Goal: Information Seeking & Learning: Learn about a topic

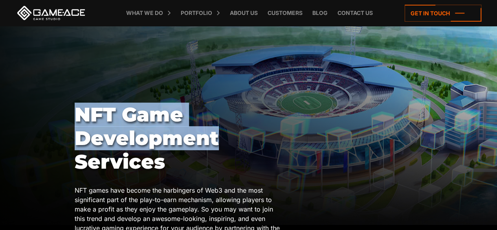
drag, startPoint x: 79, startPoint y: 116, endPoint x: 222, endPoint y: 145, distance: 146.8
click at [222, 145] on h1 "NFT Game Development Services" at bounding box center [179, 138] width 209 height 71
copy h1 "NFT Game Development"
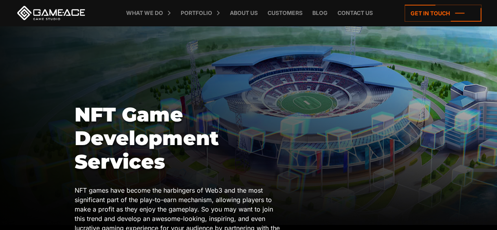
click at [142, 66] on div at bounding box center [248, 125] width 497 height 199
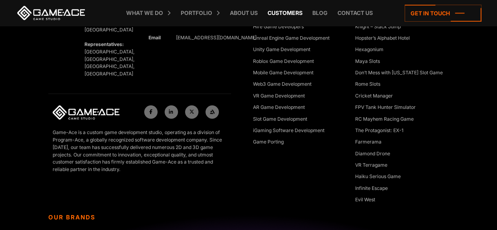
scroll to position [573, 0]
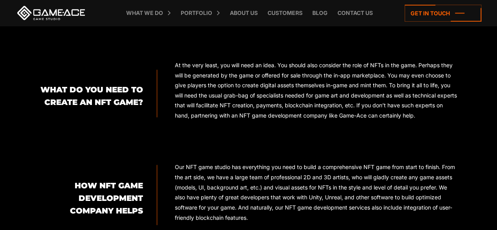
click at [231, 96] on p "At the very least, you will need an idea. You should also consider the role of …" at bounding box center [316, 90] width 283 height 61
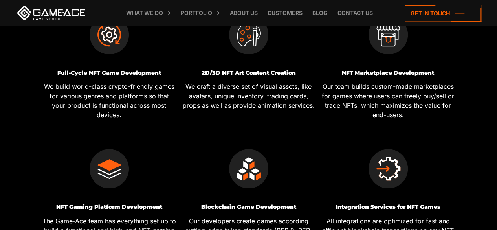
scroll to position [393, 0]
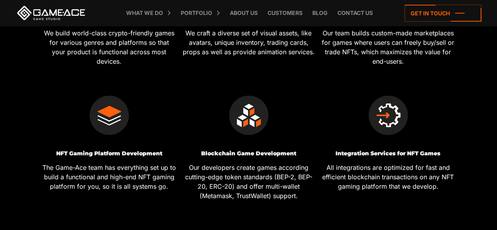
click at [178, 109] on div "NFT Gaming Platform Development The Game-Ace team has everything set up to buil…" at bounding box center [109, 143] width 140 height 134
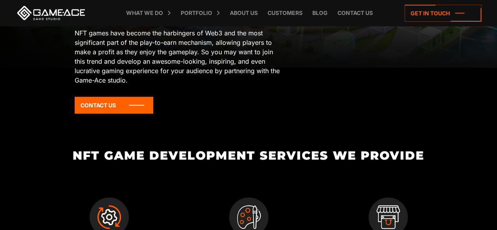
scroll to position [0, 0]
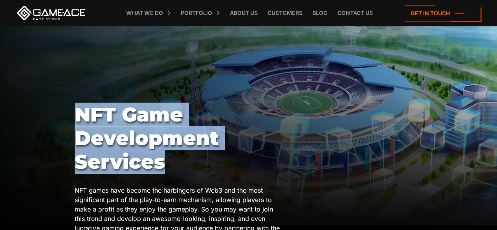
drag, startPoint x: 79, startPoint y: 115, endPoint x: 165, endPoint y: 160, distance: 97.7
click at [165, 160] on h1 "NFT Game Development Services" at bounding box center [179, 138] width 209 height 71
copy h1 "NFT Game Development Services"
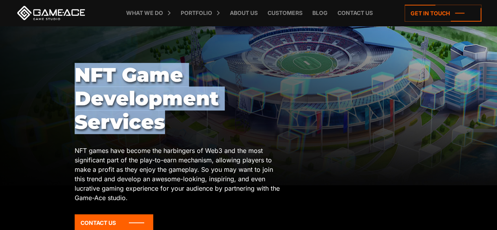
scroll to position [39, 0]
click at [318, 112] on div "NFT Game Development Services NFT games have become the harbingers of Web3 and …" at bounding box center [249, 151] width 348 height 174
drag, startPoint x: 77, startPoint y: 67, endPoint x: 171, endPoint y: 134, distance: 115.5
click at [171, 134] on h1 "NFT Game Development Services" at bounding box center [179, 99] width 209 height 71
click at [275, 93] on h1 "NFT Game Development Services" at bounding box center [179, 99] width 209 height 71
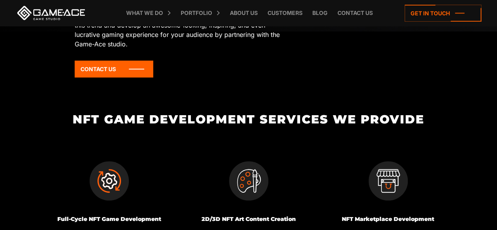
scroll to position [197, 0]
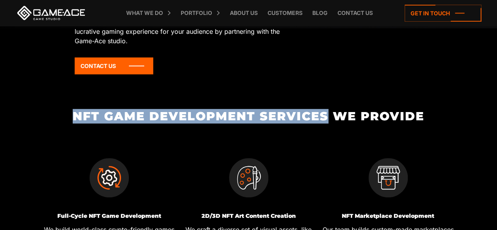
drag, startPoint x: 75, startPoint y: 119, endPoint x: 329, endPoint y: 118, distance: 254.7
click at [329, 118] on h2 "NFT Game Development Services We Provide" at bounding box center [248, 116] width 419 height 13
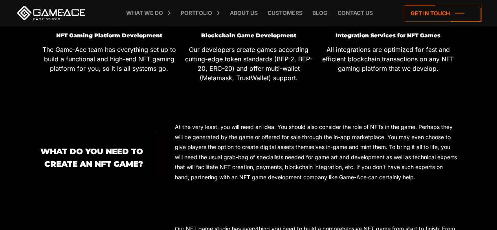
scroll to position [668, 0]
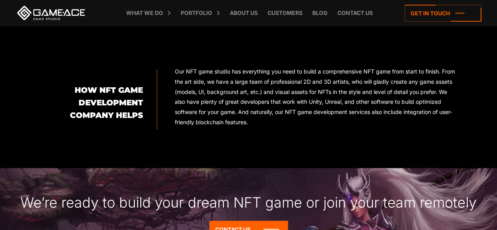
click at [40, 94] on h2 "How NFT game development company helps" at bounding box center [91, 102] width 104 height 38
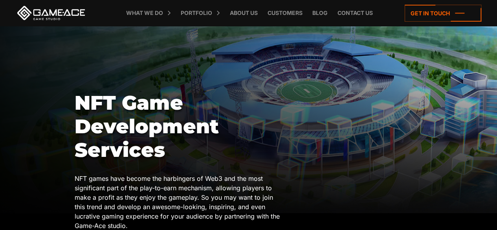
scroll to position [0, 0]
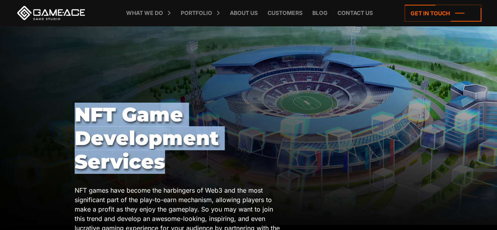
drag, startPoint x: 81, startPoint y: 118, endPoint x: 164, endPoint y: 156, distance: 91.3
click at [164, 156] on h1 "NFT Game Development Services" at bounding box center [179, 138] width 209 height 71
copy h1 "NFT Game Development Services"
click at [431, 121] on div at bounding box center [248, 125] width 497 height 199
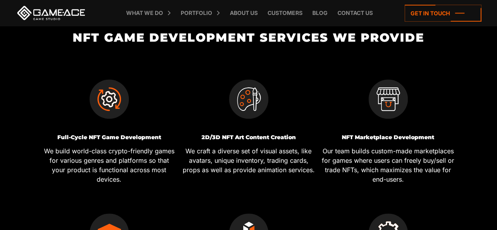
scroll to position [236, 0]
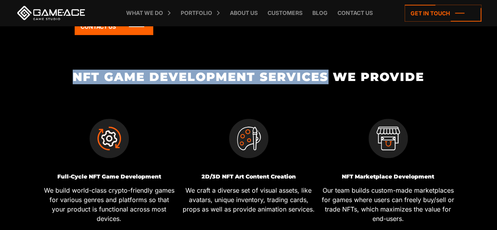
drag, startPoint x: 75, startPoint y: 79, endPoint x: 329, endPoint y: 79, distance: 253.5
click at [329, 79] on h2 "NFT Game Development Services We Provide" at bounding box center [248, 76] width 419 height 13
copy h2 "NFT Game Development Services"
click at [457, 79] on h2 "NFT Game Development Services We Provide" at bounding box center [248, 76] width 419 height 13
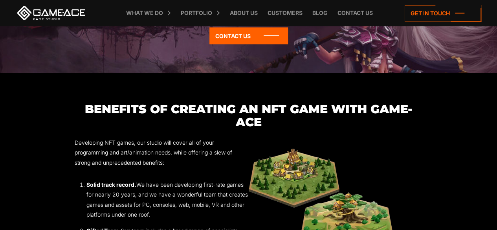
scroll to position [865, 0]
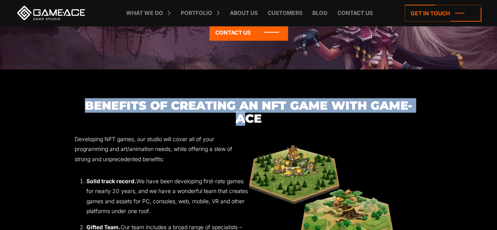
drag, startPoint x: 87, startPoint y: 104, endPoint x: 245, endPoint y: 117, distance: 158.9
click at [245, 117] on h3 "Benefits of Creating an NFT Game with Game-Ace" at bounding box center [249, 112] width 348 height 26
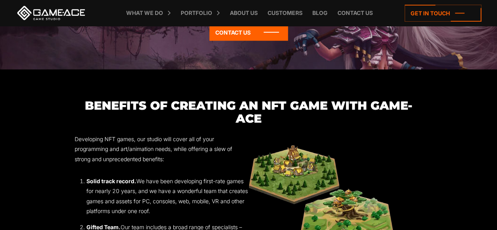
click at [295, 114] on h3 "Benefits of Creating an NFT Game with Game-Ace" at bounding box center [249, 112] width 348 height 26
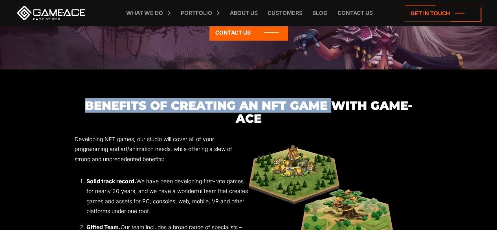
drag, startPoint x: 87, startPoint y: 107, endPoint x: 330, endPoint y: 106, distance: 242.9
click at [330, 106] on h3 "Benefits of Creating an NFT Game with Game-Ace" at bounding box center [249, 112] width 348 height 26
copy h3 "Benefits of Creating an NFT Game"
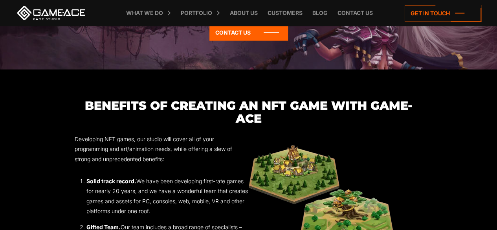
click at [324, 114] on h3 "Benefits of Creating an NFT Game with Game-Ace" at bounding box center [249, 112] width 348 height 26
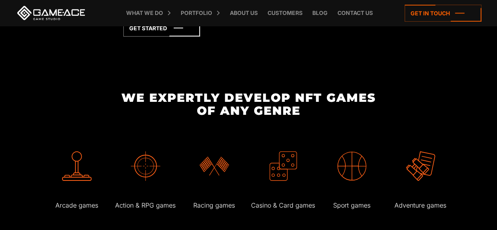
scroll to position [1219, 0]
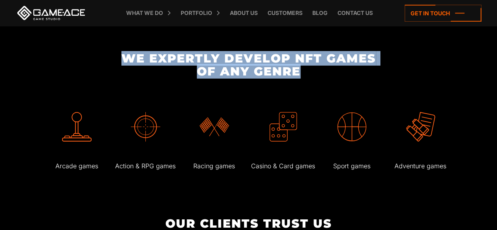
drag, startPoint x: 123, startPoint y: 61, endPoint x: 309, endPoint y: 73, distance: 186.7
click at [309, 73] on h2 "We expertly develop NFT Games of any genre" at bounding box center [248, 65] width 419 height 26
copy h2 "We expertly develop NFT Games of any genre"
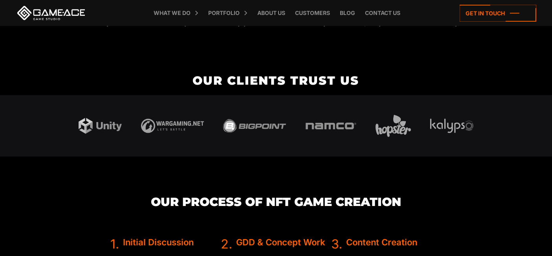
scroll to position [1349, 0]
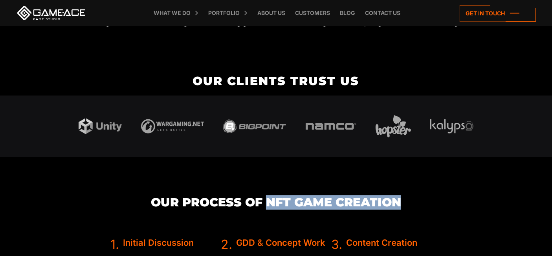
drag, startPoint x: 267, startPoint y: 202, endPoint x: 400, endPoint y: 197, distance: 132.6
click at [400, 197] on h3 "Our Process of NFT Game Creation" at bounding box center [275, 202] width 331 height 13
copy h3 "NFT Game Creation"
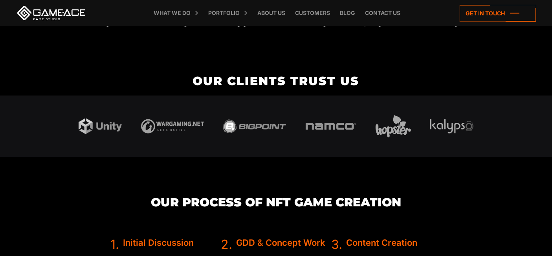
click at [465, 88] on body "NFT Game Development Services NFT games have become the harbingers of Web3 and …" at bounding box center [276, 258] width 552 height 3214
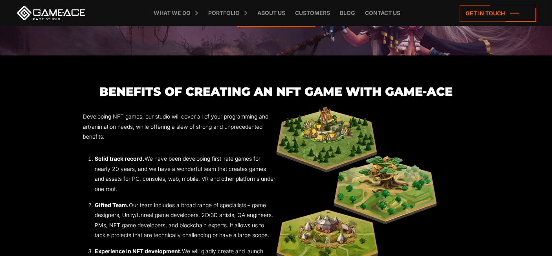
scroll to position [781, 0]
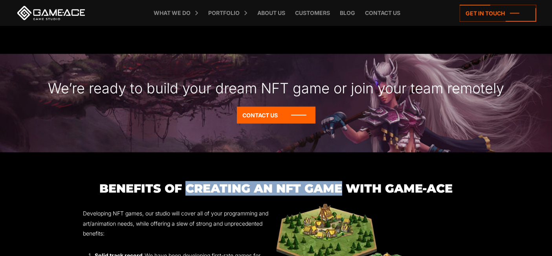
drag, startPoint x: 186, startPoint y: 189, endPoint x: 339, endPoint y: 194, distance: 152.6
click at [339, 194] on h3 "Benefits of Creating an NFT Game with Game-Ace" at bounding box center [276, 188] width 387 height 13
copy h3 "Creating an NFT Game"
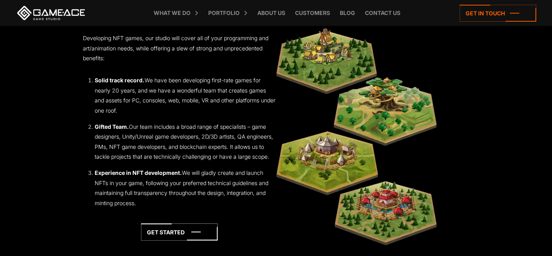
scroll to position [1175, 0]
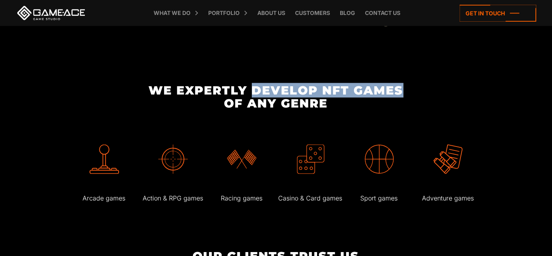
drag, startPoint x: 253, startPoint y: 90, endPoint x: 402, endPoint y: 93, distance: 148.6
click at [402, 93] on h2 "We expertly develop NFT Games of any genre" at bounding box center [276, 97] width 419 height 26
copy h2 "develop NFT Games"
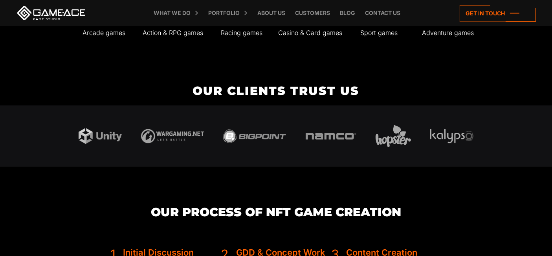
scroll to position [1393, 0]
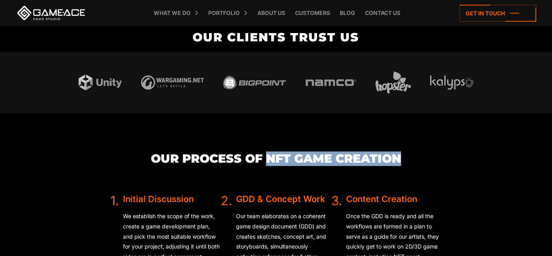
drag, startPoint x: 269, startPoint y: 154, endPoint x: 409, endPoint y: 161, distance: 140.5
click at [409, 161] on h3 "Our Process of NFT Game Creation" at bounding box center [275, 158] width 331 height 13
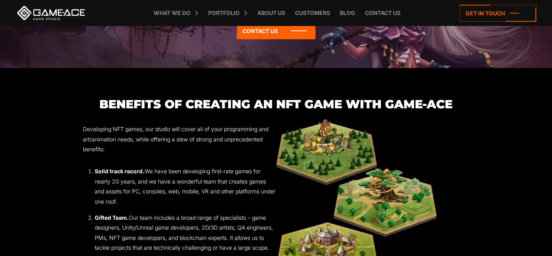
scroll to position [825, 0]
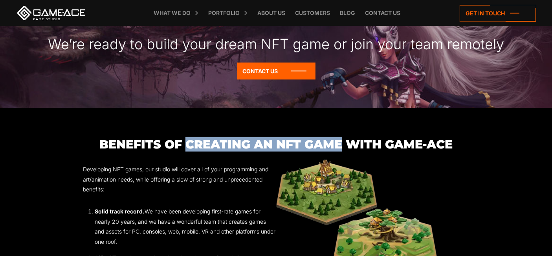
drag, startPoint x: 189, startPoint y: 138, endPoint x: 342, endPoint y: 143, distance: 153.0
click at [342, 143] on h3 "Benefits of Creating an NFT Game with Game-Ace" at bounding box center [276, 144] width 387 height 13
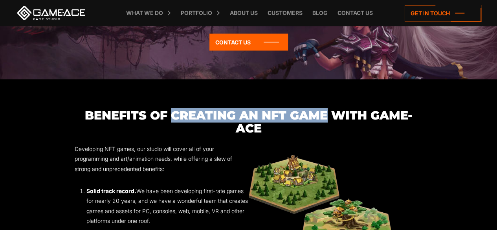
scroll to position [861, 0]
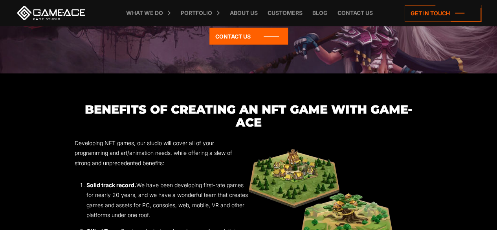
click at [391, 121] on h3 "Benefits of Creating an NFT Game with Game-Ace" at bounding box center [249, 116] width 348 height 26
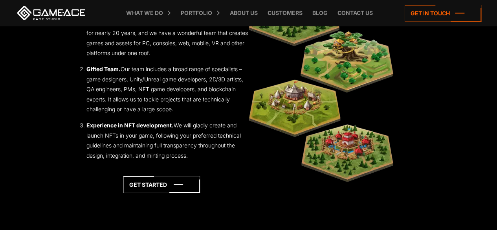
scroll to position [1097, 0]
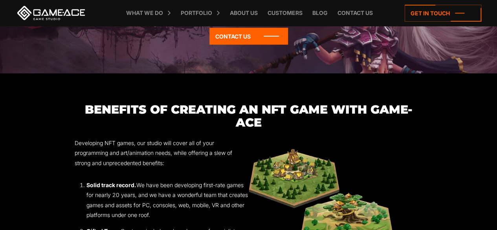
click at [403, 124] on h3 "Benefits of Creating an NFT Game with Game-Ace" at bounding box center [249, 116] width 348 height 26
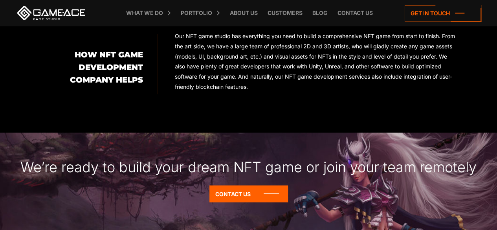
scroll to position [586, 0]
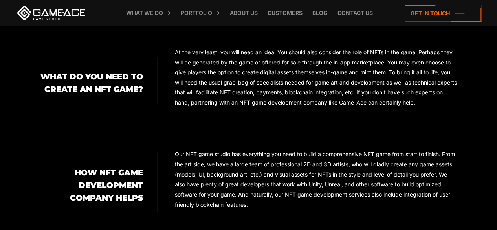
click at [66, 156] on div "How NFT game development company helps" at bounding box center [98, 182] width 118 height 60
click at [70, 136] on div "What do you need to create an nft game? At the very least, you will need an ide…" at bounding box center [248, 131] width 419 height 168
click at [54, 117] on div "What do you need to create an nft game? At the very least, you will need an ide…" at bounding box center [248, 131] width 419 height 168
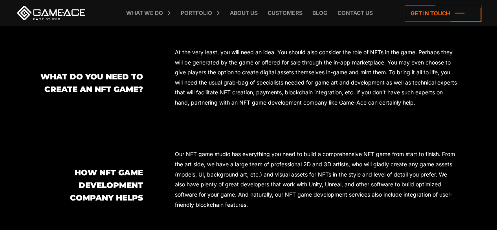
click at [58, 118] on div "What do you need to create an nft game? At the very least, you will need an ide…" at bounding box center [248, 131] width 419 height 168
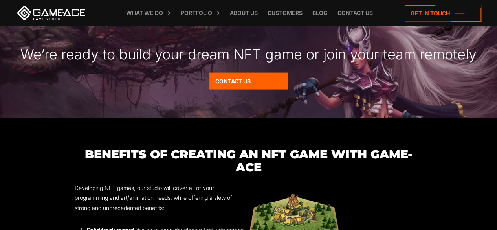
scroll to position [822, 0]
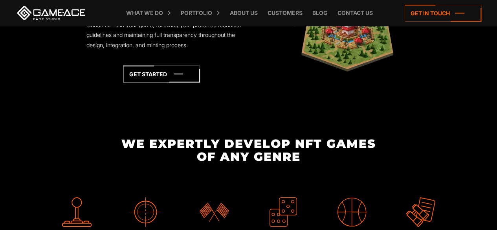
scroll to position [1136, 0]
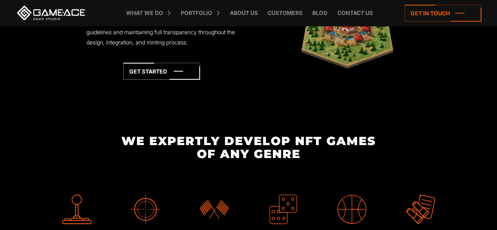
click at [210, 138] on h2 "We expertly develop NFT Games of any genre" at bounding box center [248, 147] width 419 height 26
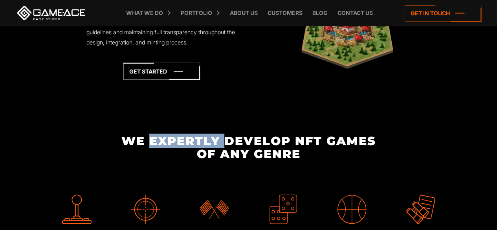
click at [210, 138] on h2 "We expertly develop NFT Games of any genre" at bounding box center [248, 147] width 419 height 26
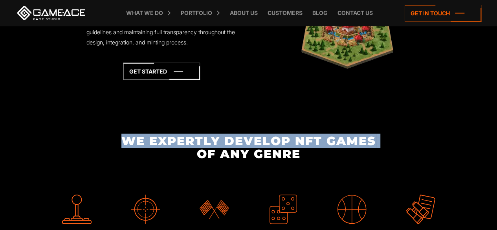
click at [210, 138] on h2 "We expertly develop NFT Games of any genre" at bounding box center [248, 147] width 419 height 26
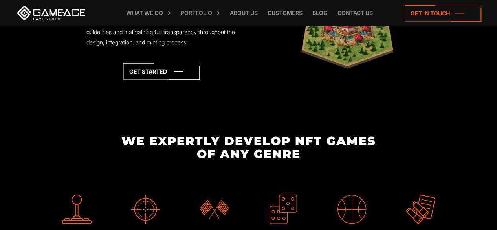
click at [305, 163] on div "We expertly develop NFT Games of any genre Arcade games Action & RPG games Raci…" at bounding box center [248, 197] width 419 height 126
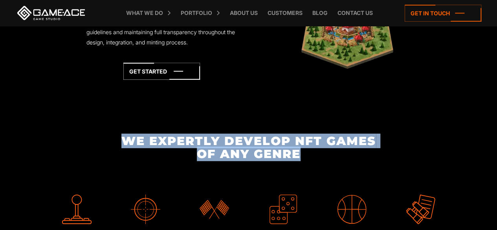
drag, startPoint x: 305, startPoint y: 149, endPoint x: 119, endPoint y: 136, distance: 186.8
click at [119, 136] on h2 "We expertly develop NFT Games of any genre" at bounding box center [248, 147] width 419 height 26
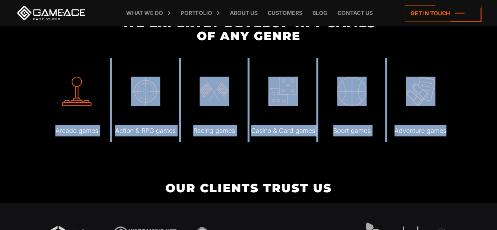
drag, startPoint x: 55, startPoint y: 133, endPoint x: 457, endPoint y: 134, distance: 402.1
click at [457, 134] on div "Arcade games Action & RPG games Racing games" at bounding box center [248, 100] width 419 height 84
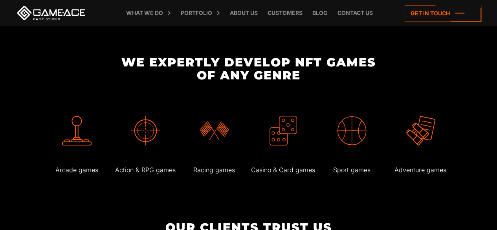
click at [115, 76] on h2 "We expertly develop NFT Games of any genre" at bounding box center [248, 69] width 419 height 26
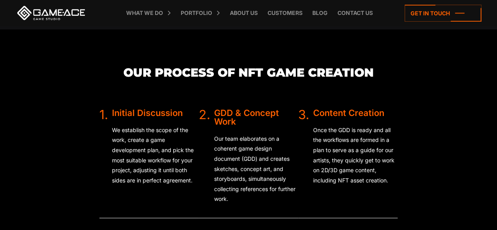
scroll to position [1490, 0]
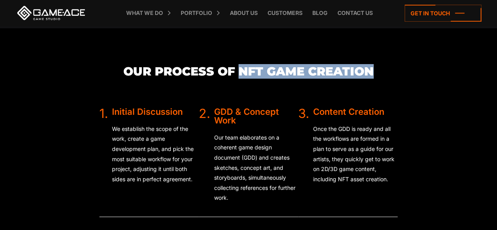
drag, startPoint x: 241, startPoint y: 70, endPoint x: 381, endPoint y: 70, distance: 139.5
click at [381, 70] on h3 "Our Process of NFT Game Creation" at bounding box center [248, 71] width 298 height 13
click at [433, 90] on section "Our Process of NFT Game Creation 1. Initial Discussion We establish the scope o…" at bounding box center [248, 228] width 497 height 400
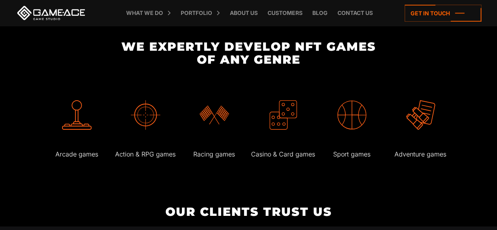
scroll to position [1175, 0]
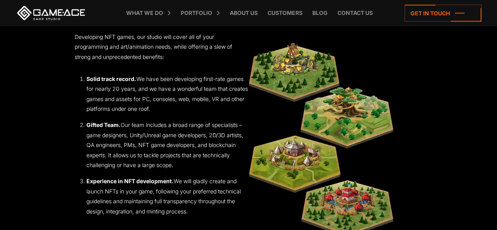
scroll to position [900, 0]
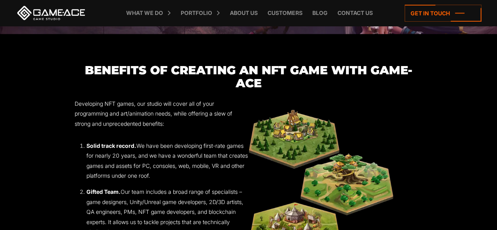
click at [407, 94] on div "Benefits of Creating an NFT Game with Game-Ace Developing NFT games, our studio…" at bounding box center [249, 202] width 348 height 277
click at [431, 75] on section "Benefits of Creating an NFT Game with Game-Ace Developing NFT games, our studio…" at bounding box center [248, 202] width 497 height 277
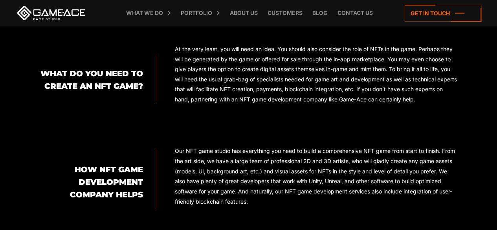
scroll to position [586, 0]
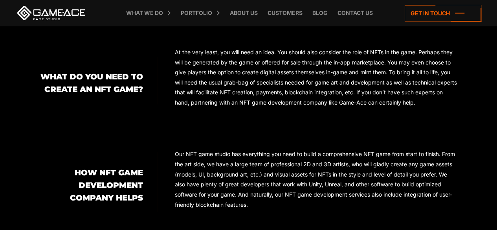
drag, startPoint x: 44, startPoint y: 87, endPoint x: 136, endPoint y: 90, distance: 92.4
click at [136, 90] on h2 "What do you need to create an nft game?" at bounding box center [91, 82] width 104 height 25
click at [94, 117] on div "What do you need to create an nft game? At the very least, you will need an ide…" at bounding box center [248, 131] width 419 height 168
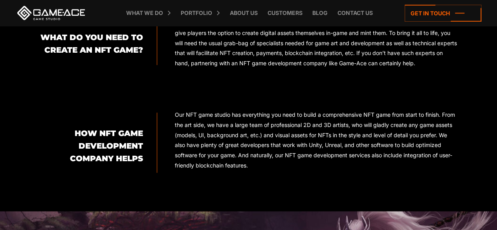
click at [56, 113] on div "How NFT game development company helps" at bounding box center [98, 142] width 118 height 60
click at [46, 102] on div "What do you need to create an nft game? At the very least, you will need an ide…" at bounding box center [248, 92] width 419 height 168
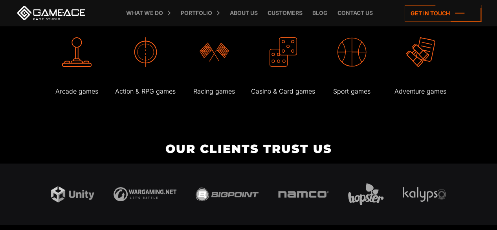
scroll to position [1490, 0]
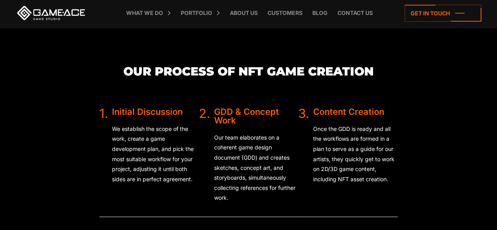
click at [438, 81] on section "Our Process of NFT Game Creation 1. Initial Discussion We establish the scope o…" at bounding box center [248, 228] width 497 height 400
click at [214, 68] on h3 "Our Process of NFT Game Creation" at bounding box center [248, 71] width 298 height 13
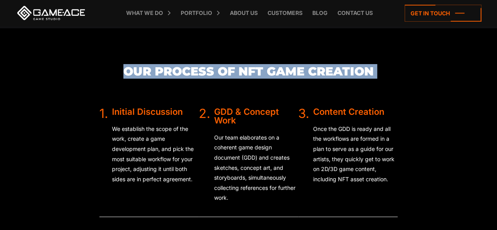
click at [214, 68] on h3 "Our Process of NFT Game Creation" at bounding box center [248, 71] width 298 height 13
click at [462, 114] on section "Our Process of NFT Game Creation 1. Initial Discussion We establish the scope o…" at bounding box center [248, 228] width 497 height 400
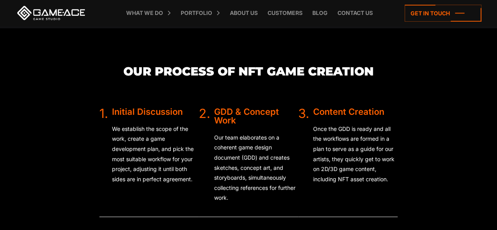
click at [439, 117] on section "Our Process of NFT Game Creation 1. Initial Discussion We establish the scope o…" at bounding box center [248, 228] width 497 height 400
click at [436, 99] on section "Our Process of NFT Game Creation 1. Initial Discussion We establish the scope o…" at bounding box center [248, 228] width 497 height 400
click at [441, 130] on section "Our Process of NFT Game Creation 1. Initial Discussion We establish the scope o…" at bounding box center [248, 228] width 497 height 400
click at [434, 93] on section "Our Process of NFT Game Creation 1. Initial Discussion We establish the scope o…" at bounding box center [248, 228] width 497 height 400
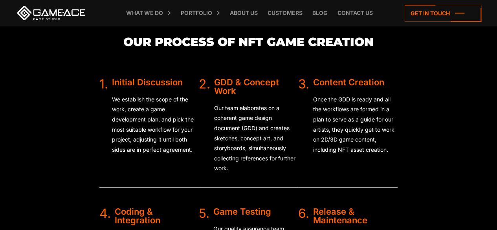
scroll to position [1529, 0]
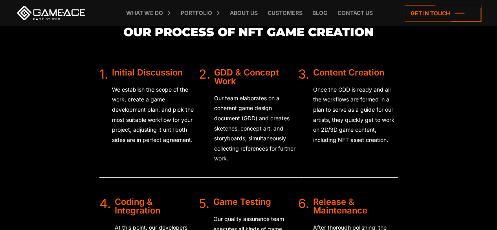
click at [442, 93] on section "Our Process of NFT Game Creation 1. Initial Discussion We establish the scope o…" at bounding box center [248, 189] width 497 height 400
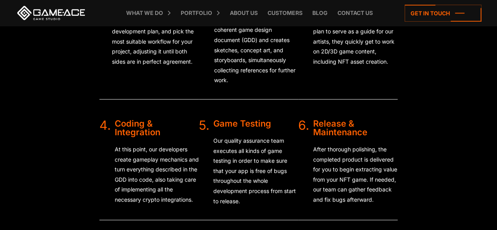
scroll to position [1608, 0]
click at [74, 133] on section "Our Process of NFT Game Creation 1. Initial Discussion We establish the scope o…" at bounding box center [248, 110] width 497 height 400
click at [66, 99] on section "Our Process of NFT Game Creation 1. Initial Discussion We establish the scope o…" at bounding box center [248, 110] width 497 height 400
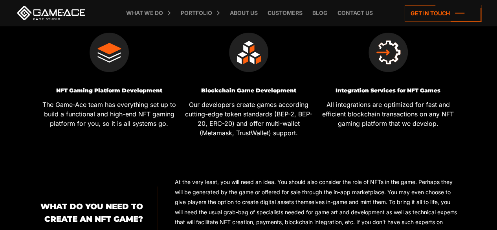
scroll to position [468, 0]
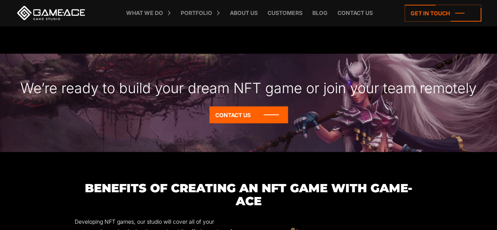
scroll to position [861, 0]
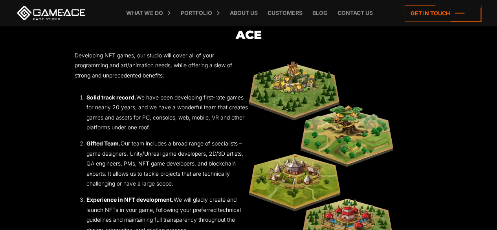
scroll to position [979, 0]
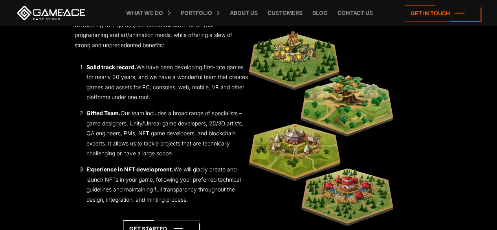
click at [433, 79] on section "Benefits of Creating an NFT Game with Game-Ace Developing NFT games, our studio…" at bounding box center [248, 123] width 497 height 277
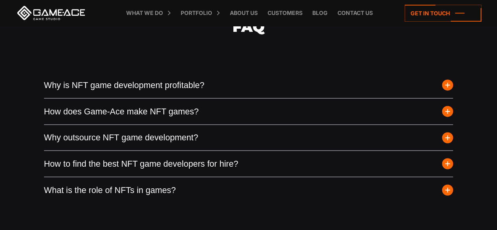
scroll to position [2195, 0]
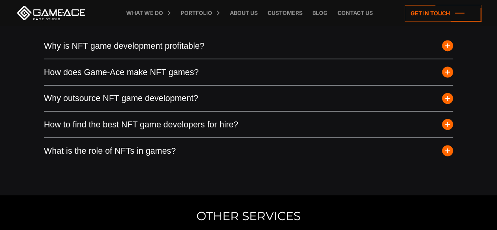
click at [284, 175] on div "FAQ Why is NFT game development profitable? NFT (Non-Fungible Token) game devel…" at bounding box center [248, 77] width 497 height 235
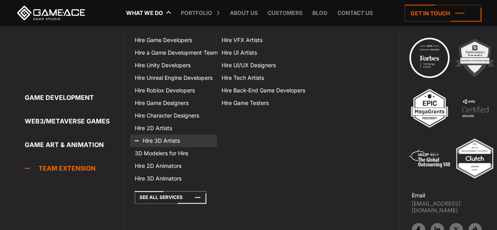
scroll to position [573, 0]
